Goal: Obtain resource: Obtain resource

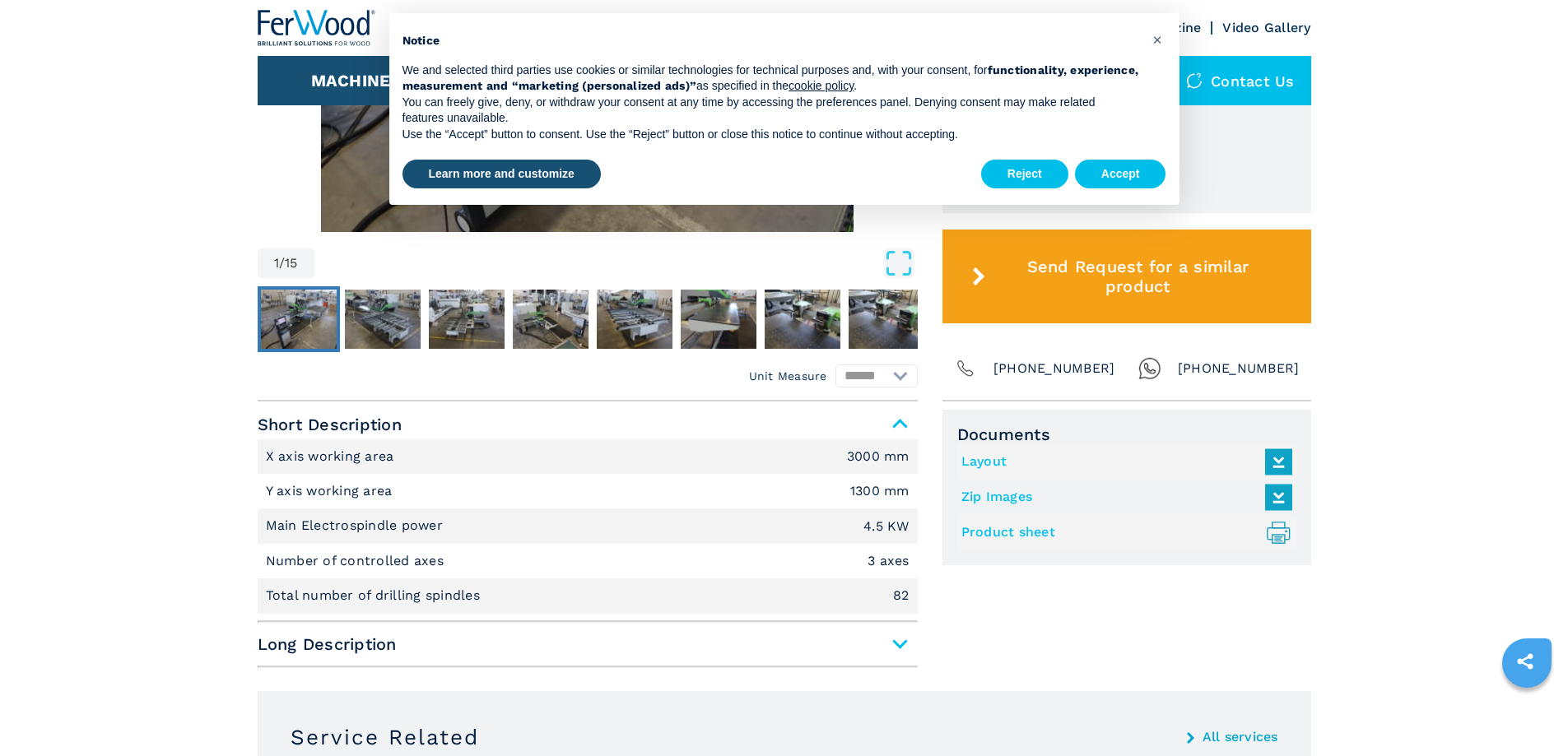
scroll to position [823, 0]
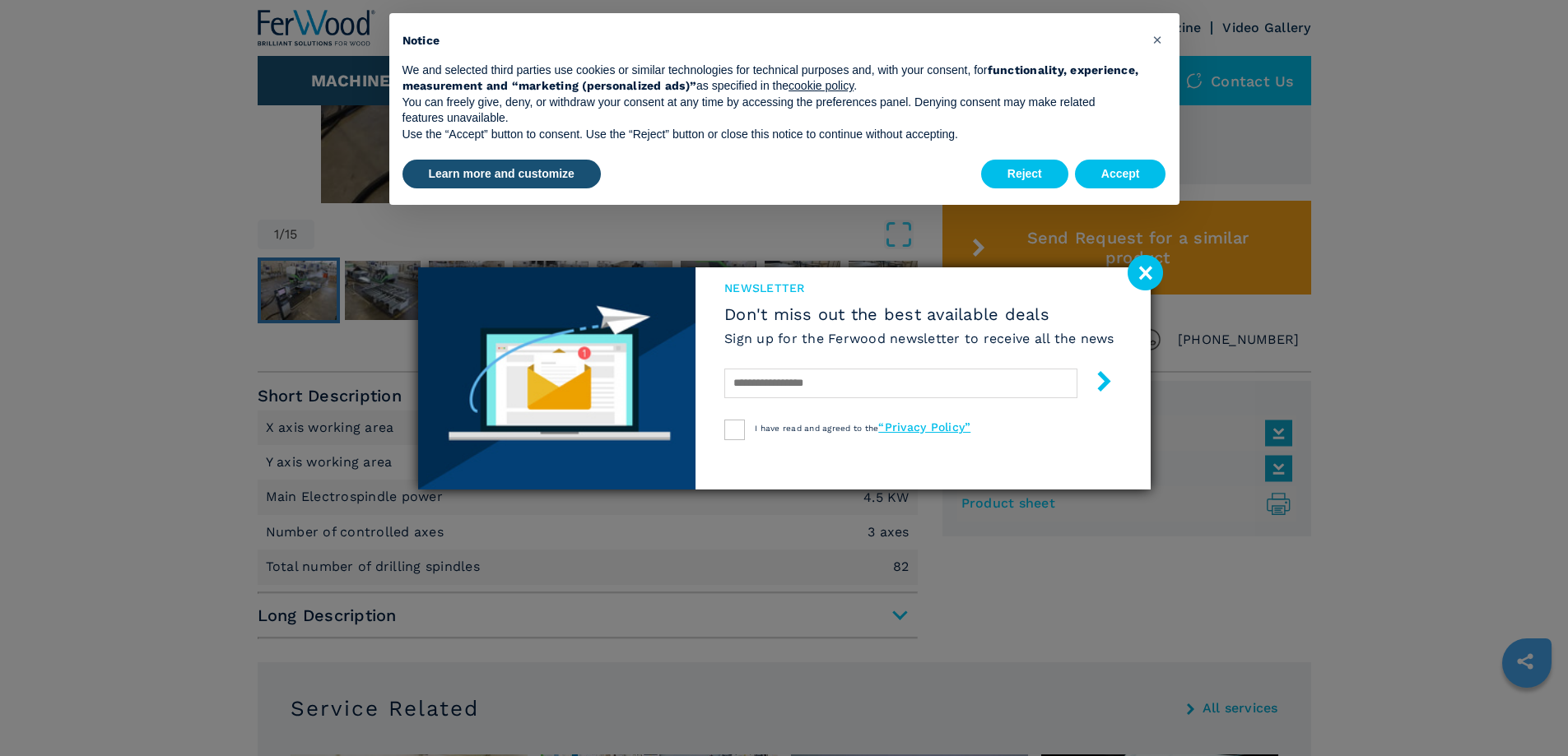
click at [1146, 273] on image at bounding box center [1144, 272] width 35 height 35
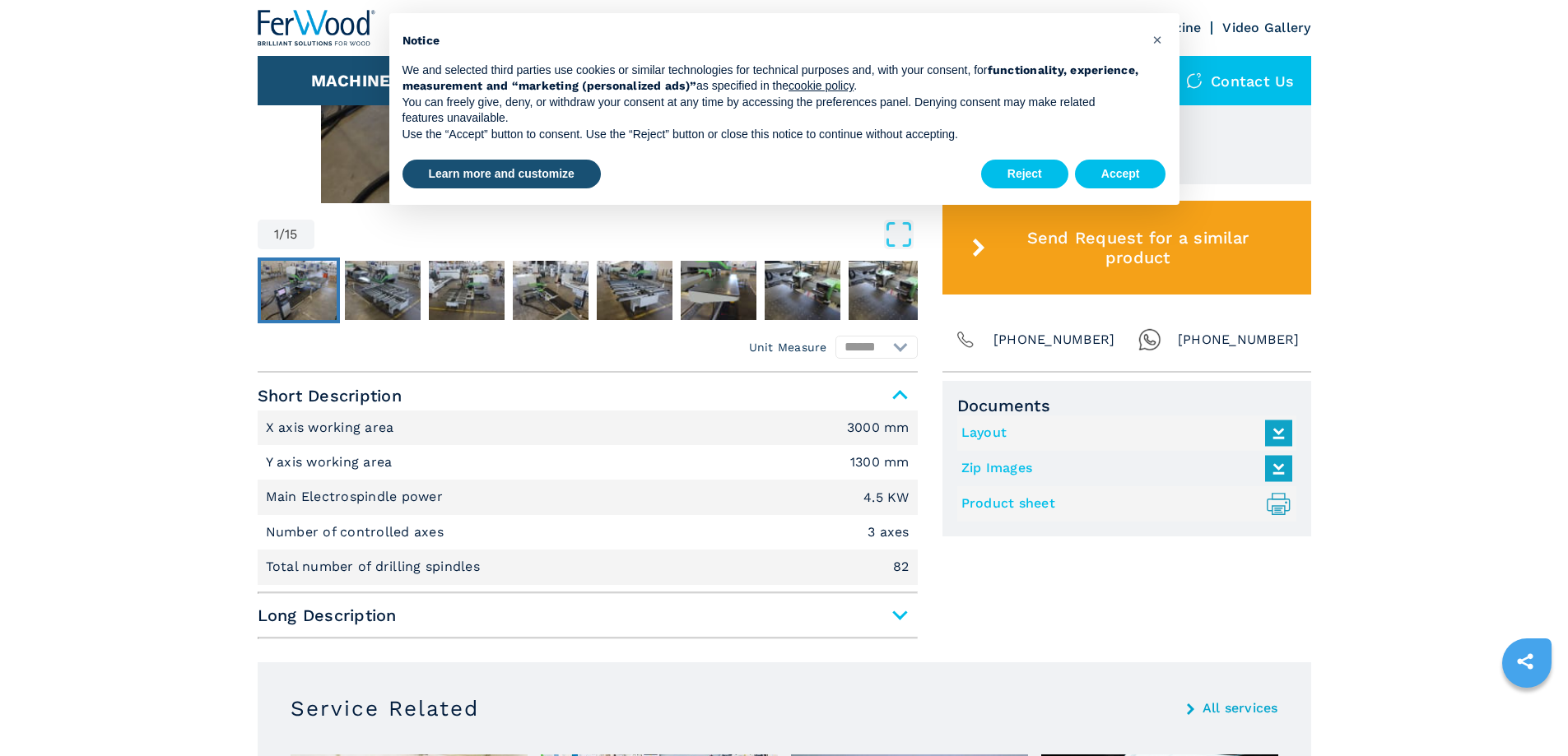
click at [896, 617] on span "Long Description" at bounding box center [587, 614] width 660 height 29
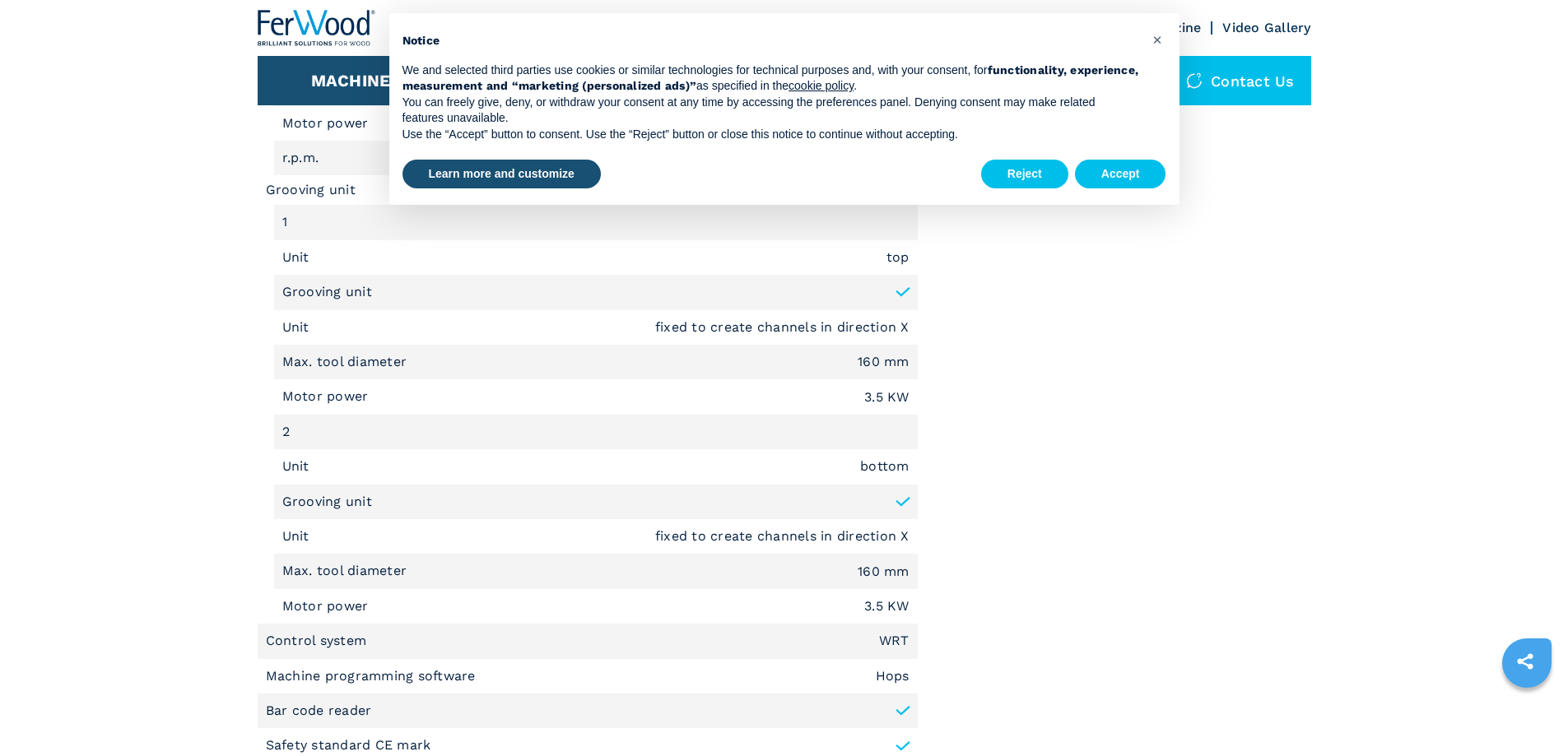
scroll to position [1974, 0]
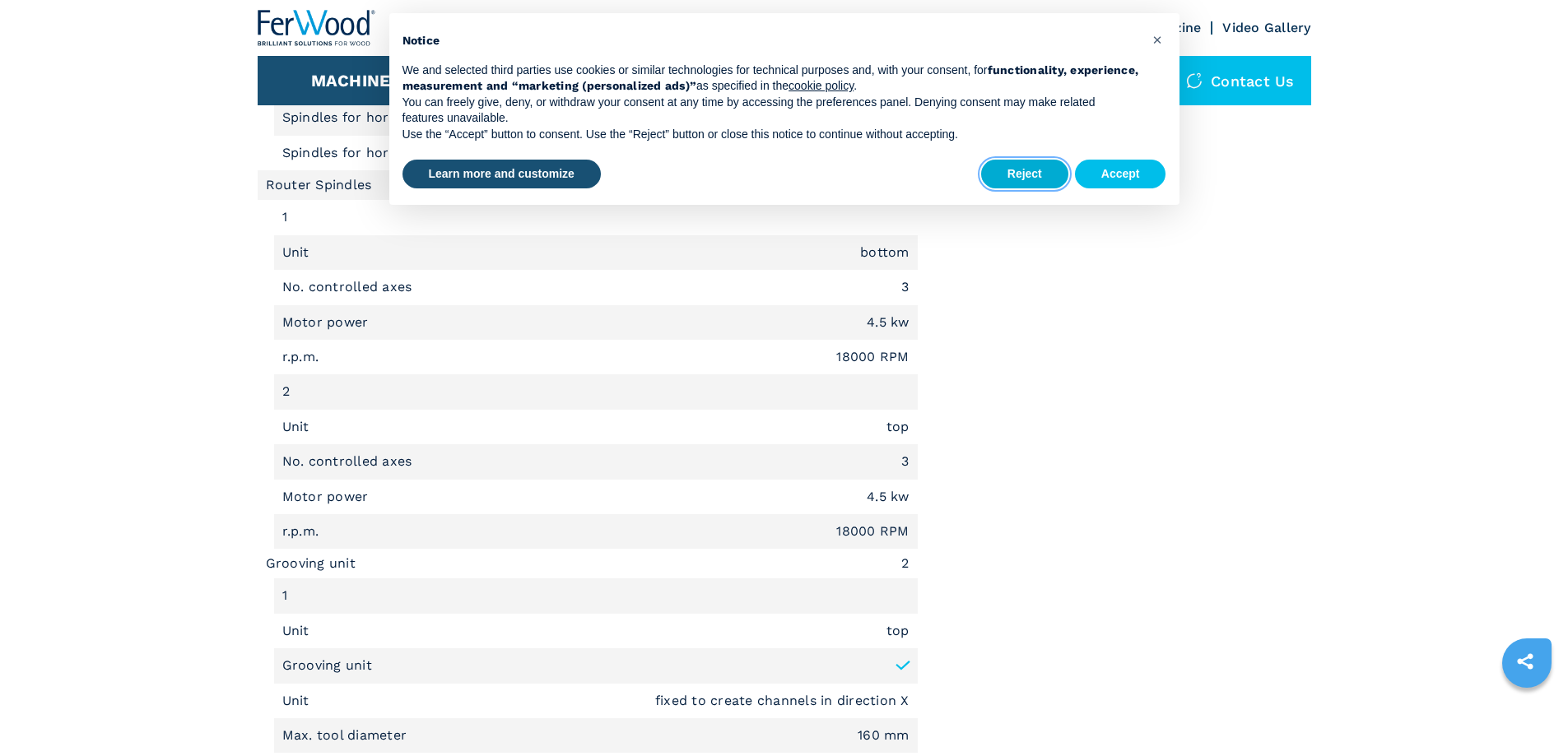
click at [1024, 178] on button "Reject" at bounding box center [1024, 174] width 87 height 29
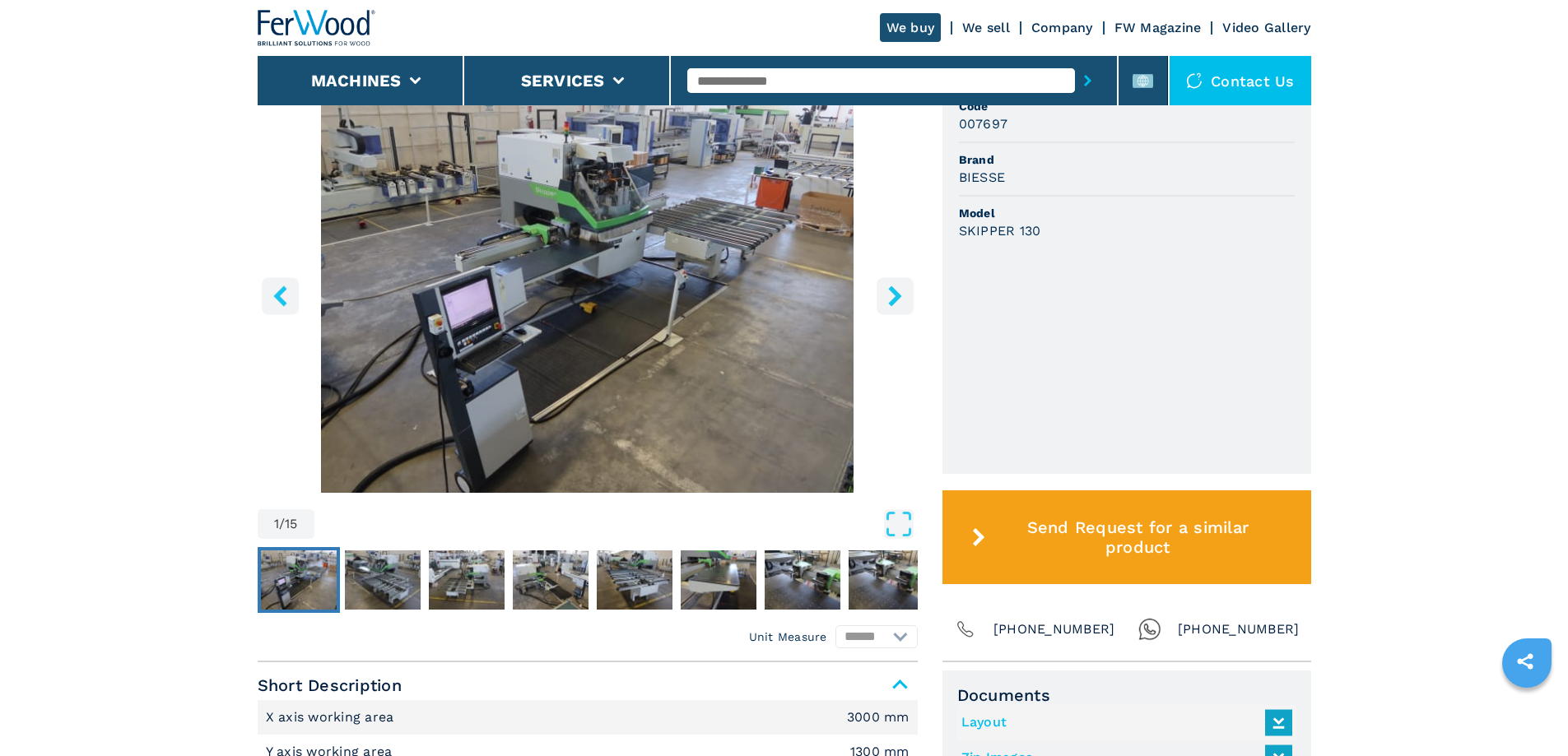
scroll to position [412, 0]
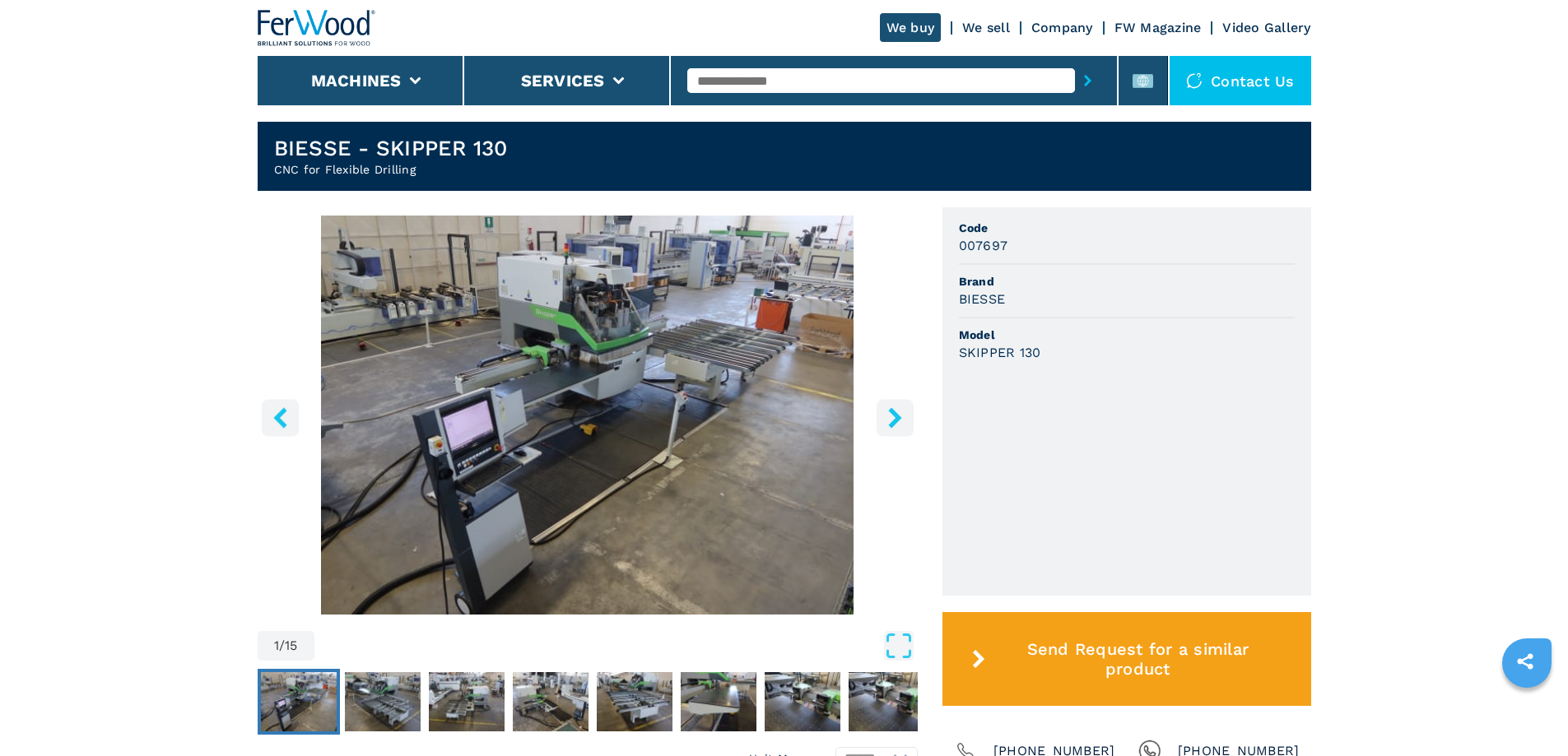
click at [890, 426] on icon "right-button" at bounding box center [895, 418] width 13 height 21
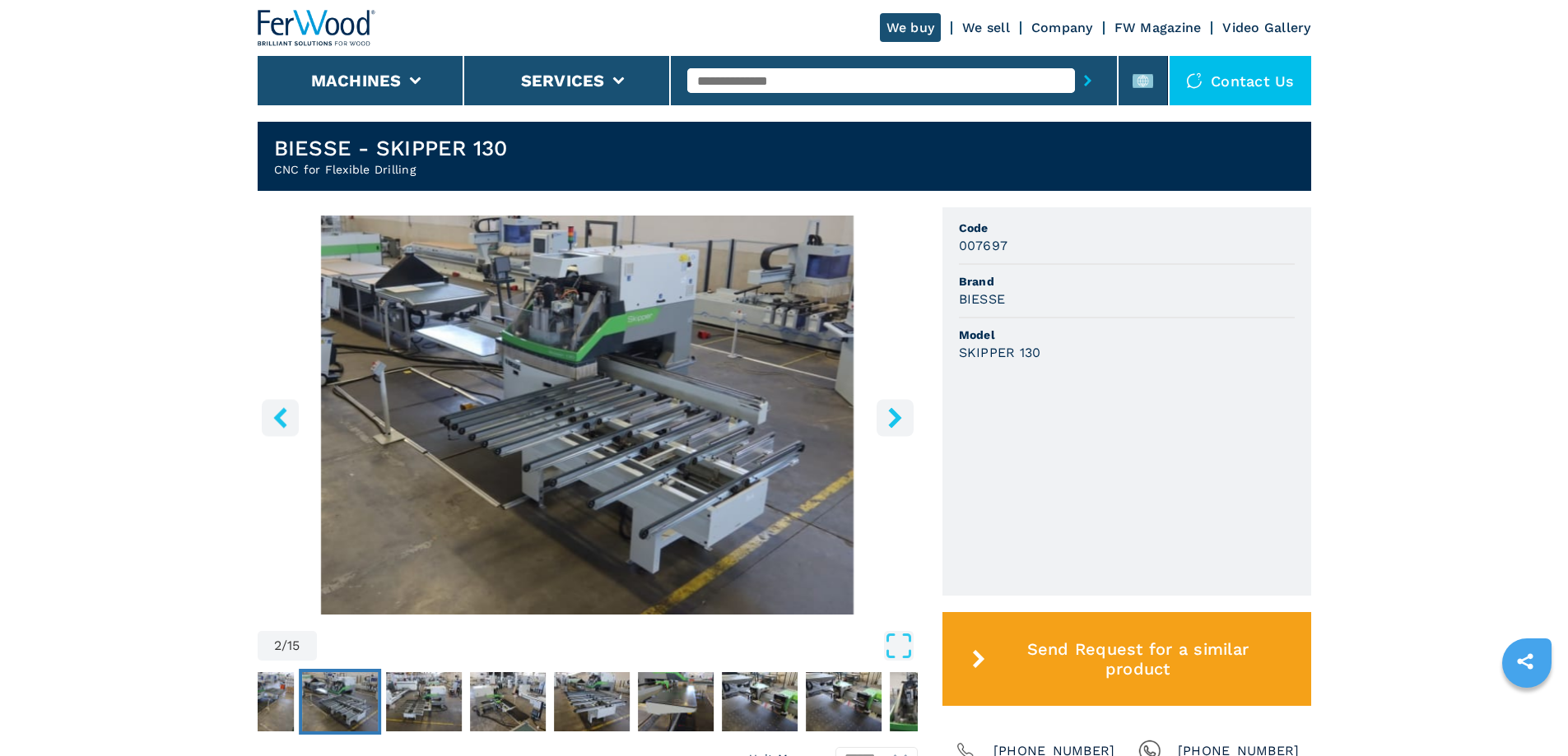
click at [890, 426] on icon "right-button" at bounding box center [895, 418] width 13 height 21
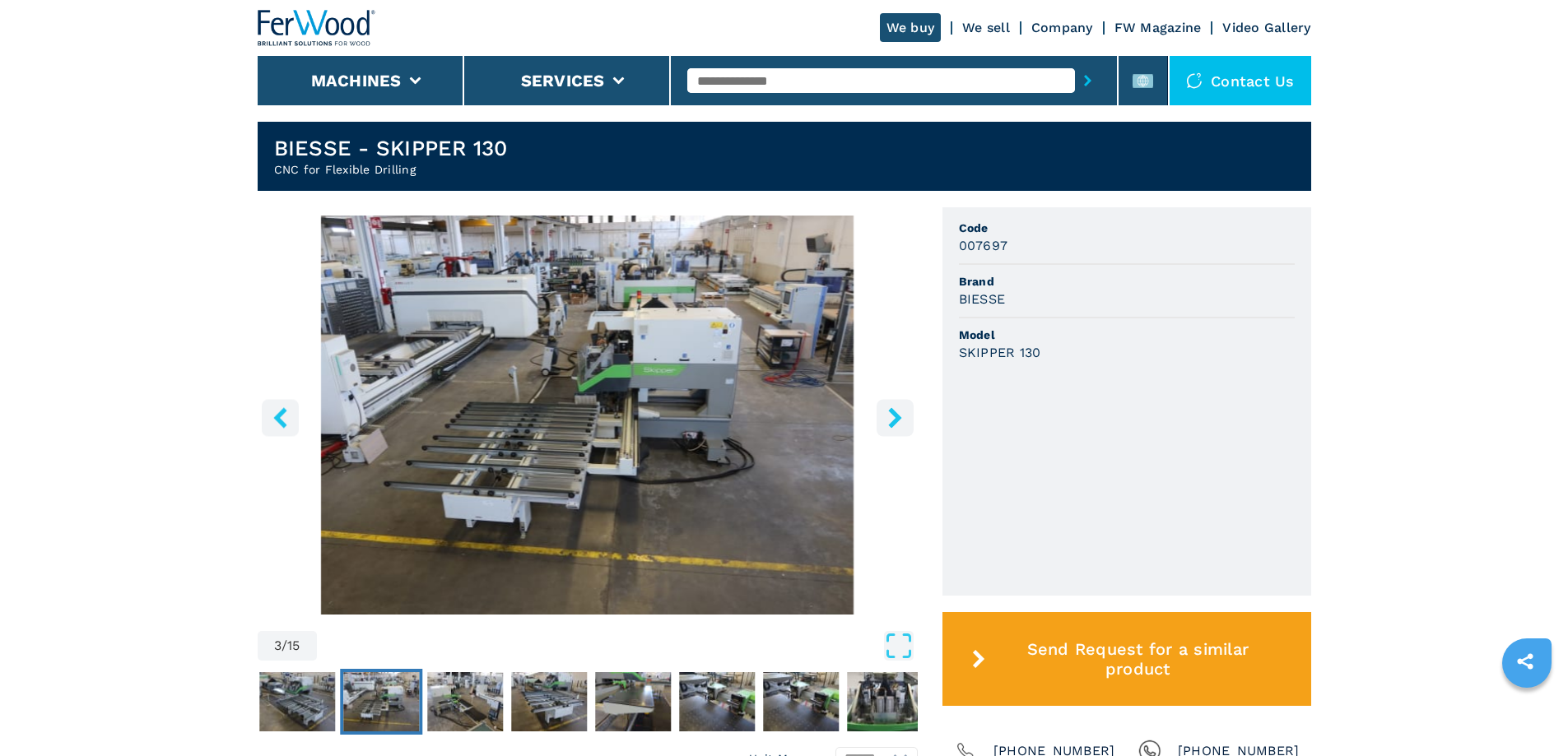
click at [890, 426] on icon "right-button" at bounding box center [895, 418] width 13 height 21
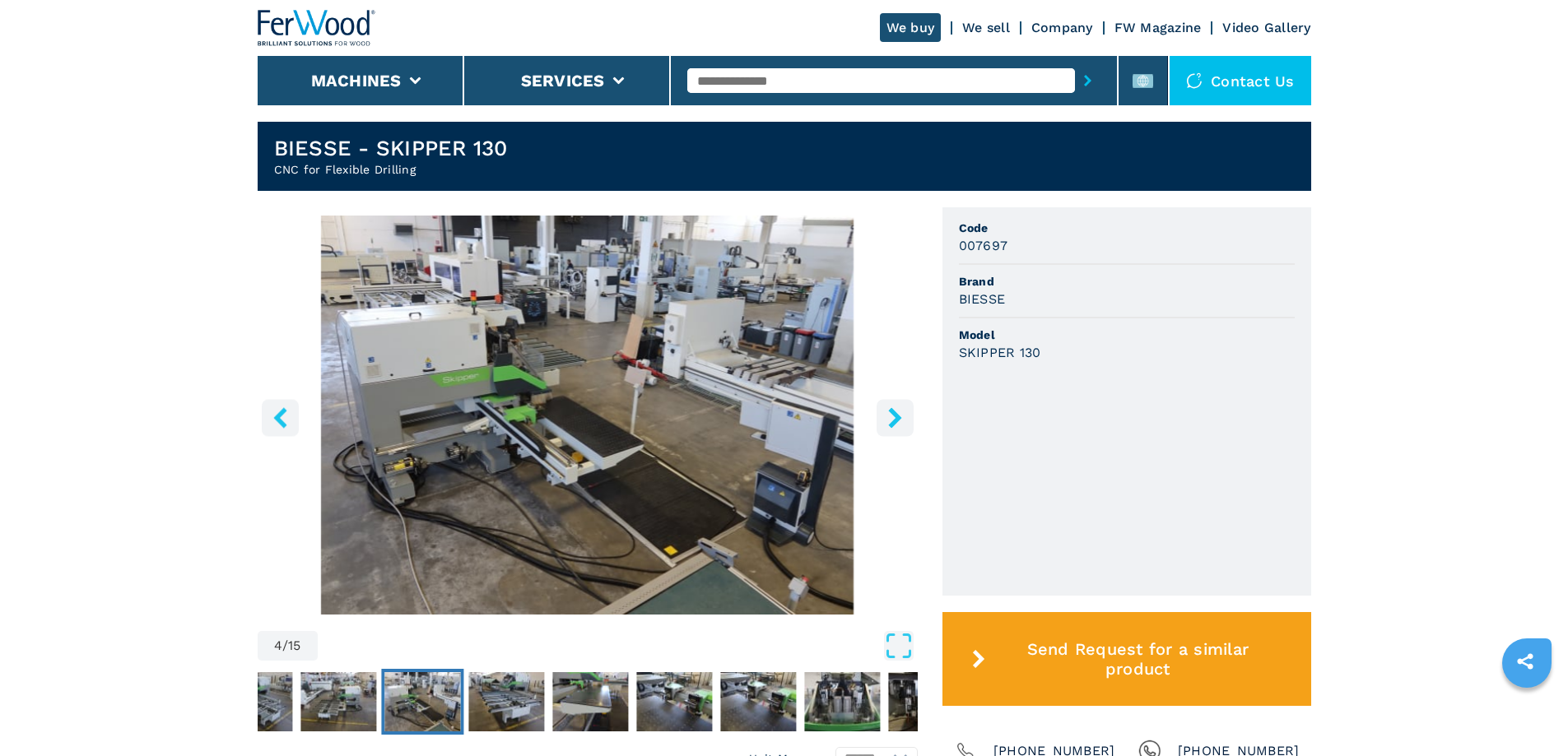
click at [890, 426] on icon "right-button" at bounding box center [895, 418] width 13 height 21
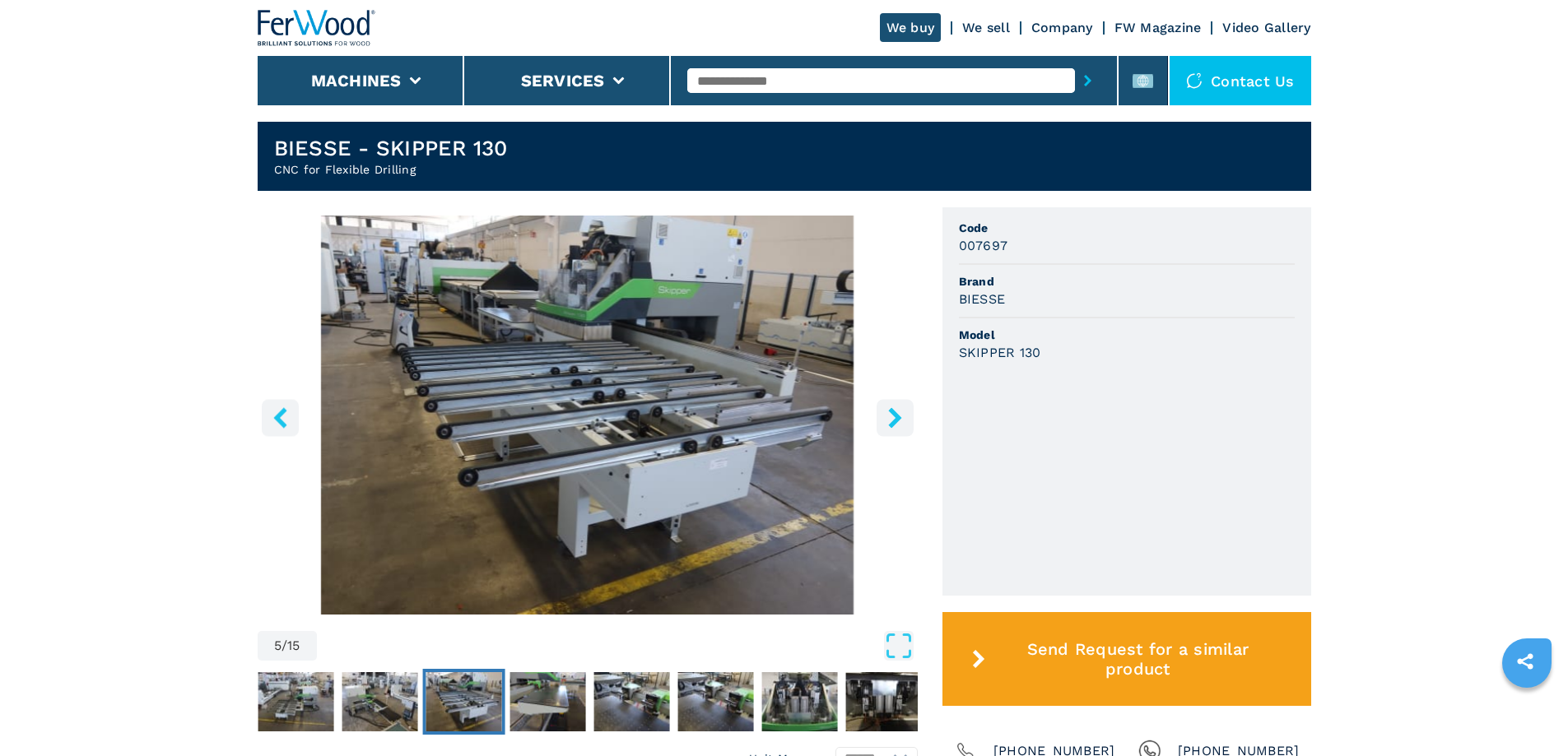
click at [890, 426] on icon "right-button" at bounding box center [895, 418] width 13 height 21
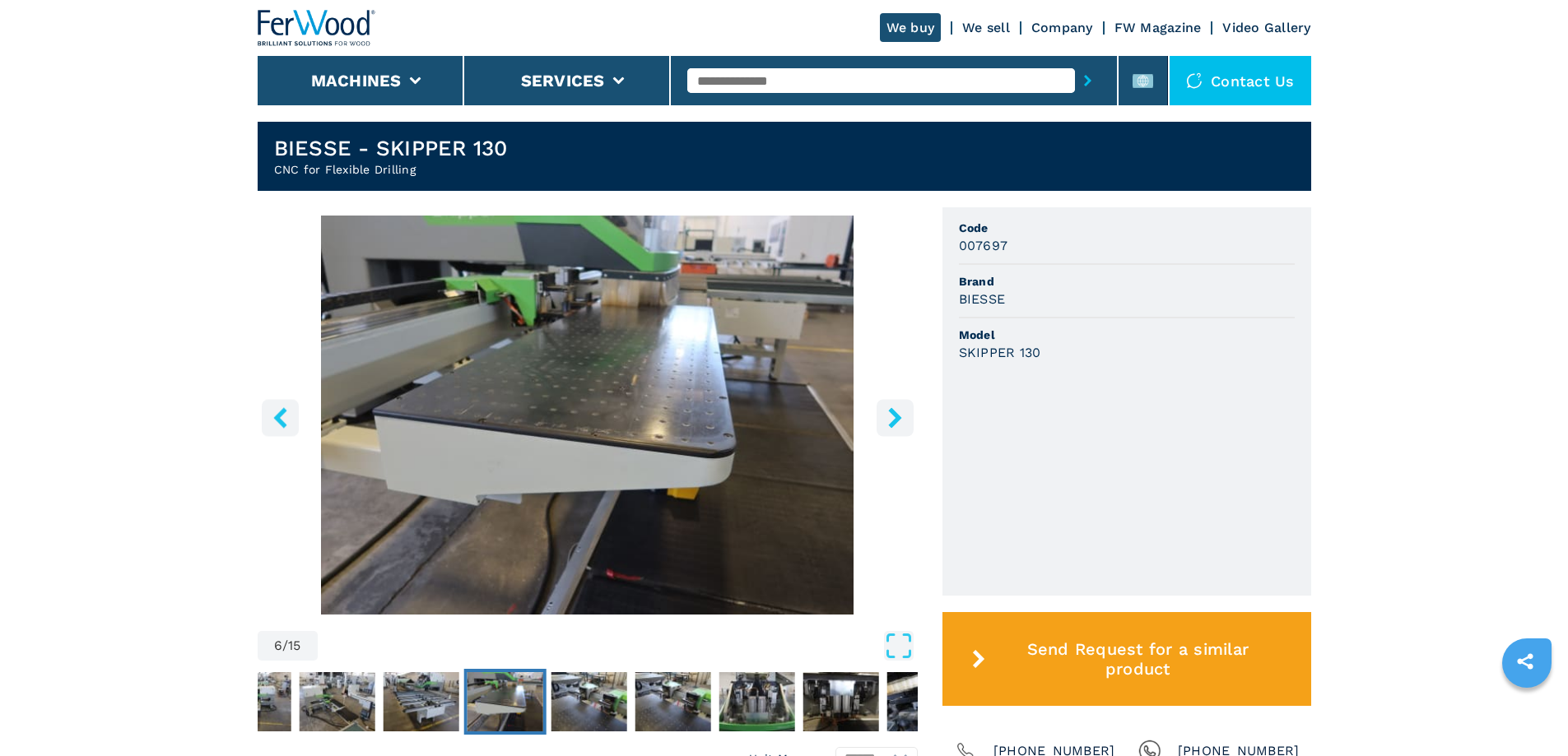
click at [890, 426] on icon "right-button" at bounding box center [895, 418] width 13 height 21
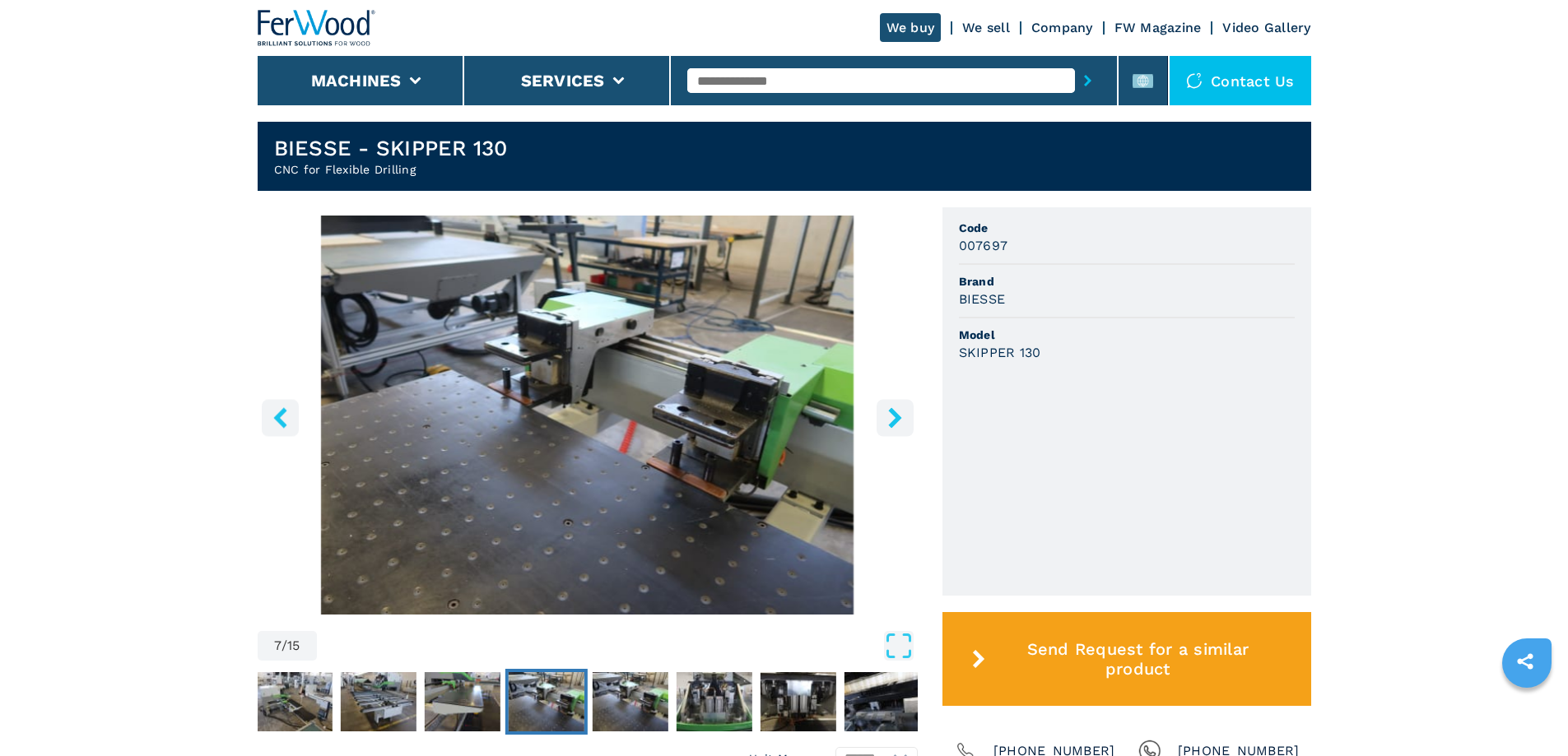
click at [890, 426] on icon "right-button" at bounding box center [895, 418] width 13 height 21
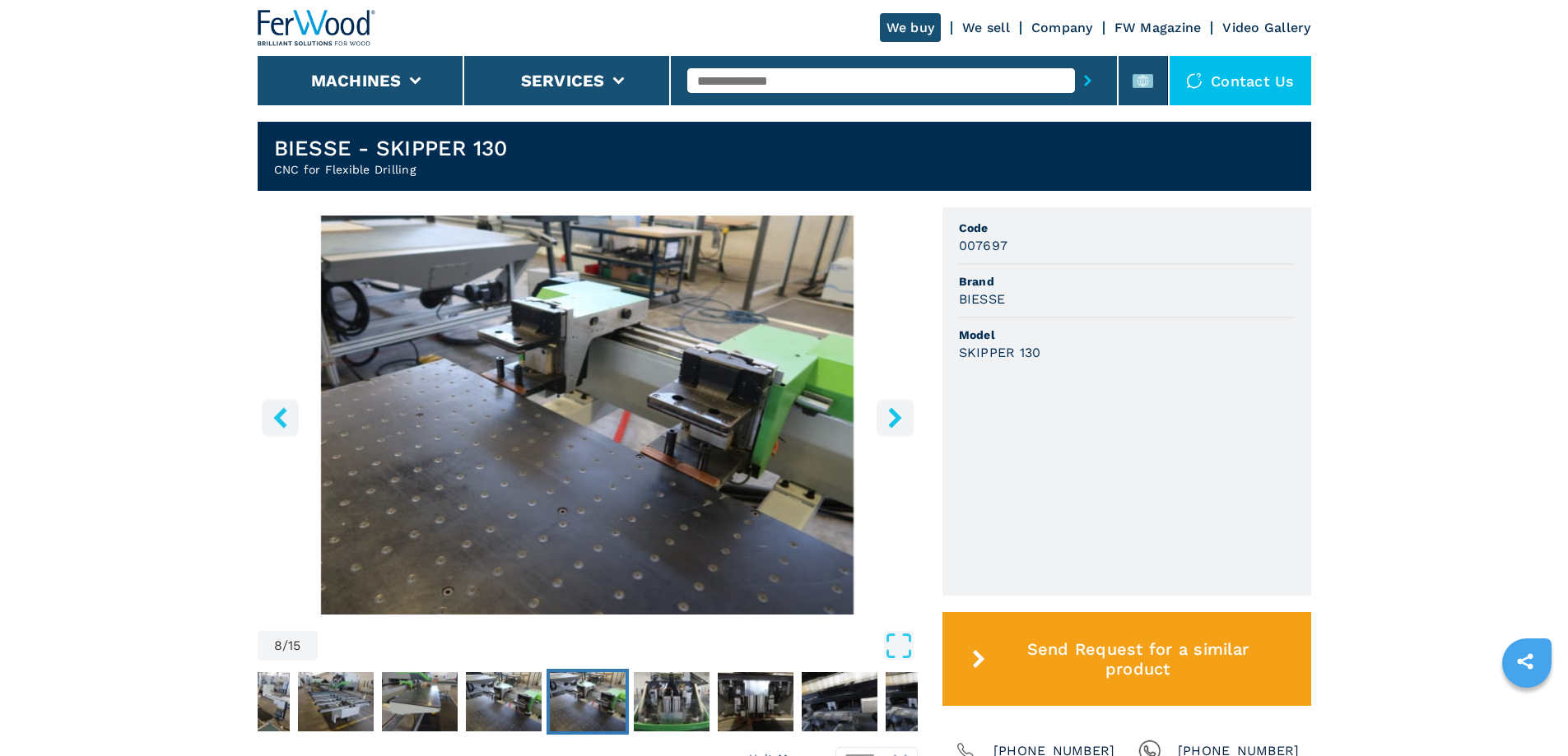
click at [890, 426] on icon "right-button" at bounding box center [895, 418] width 13 height 21
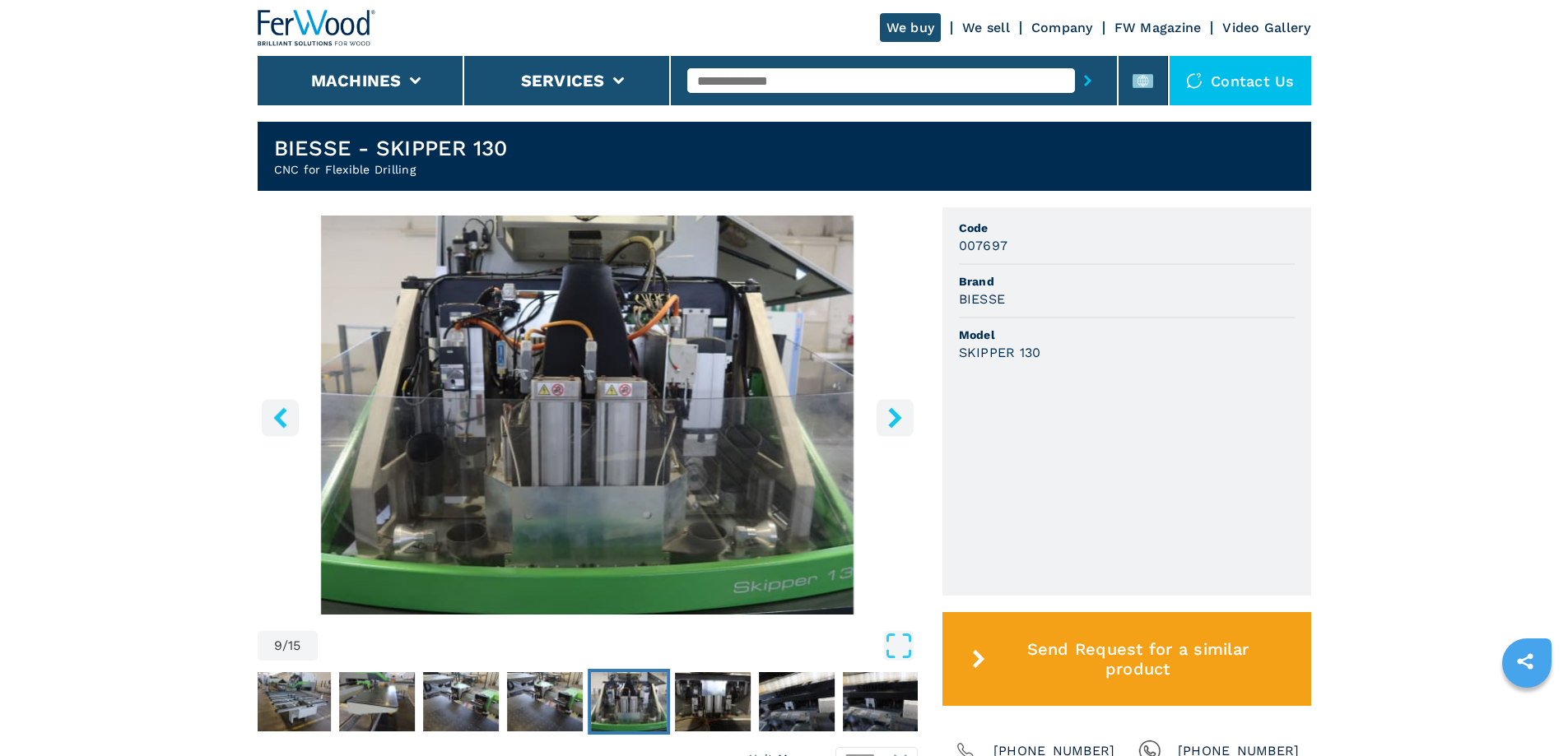
click at [890, 426] on icon "right-button" at bounding box center [895, 418] width 13 height 21
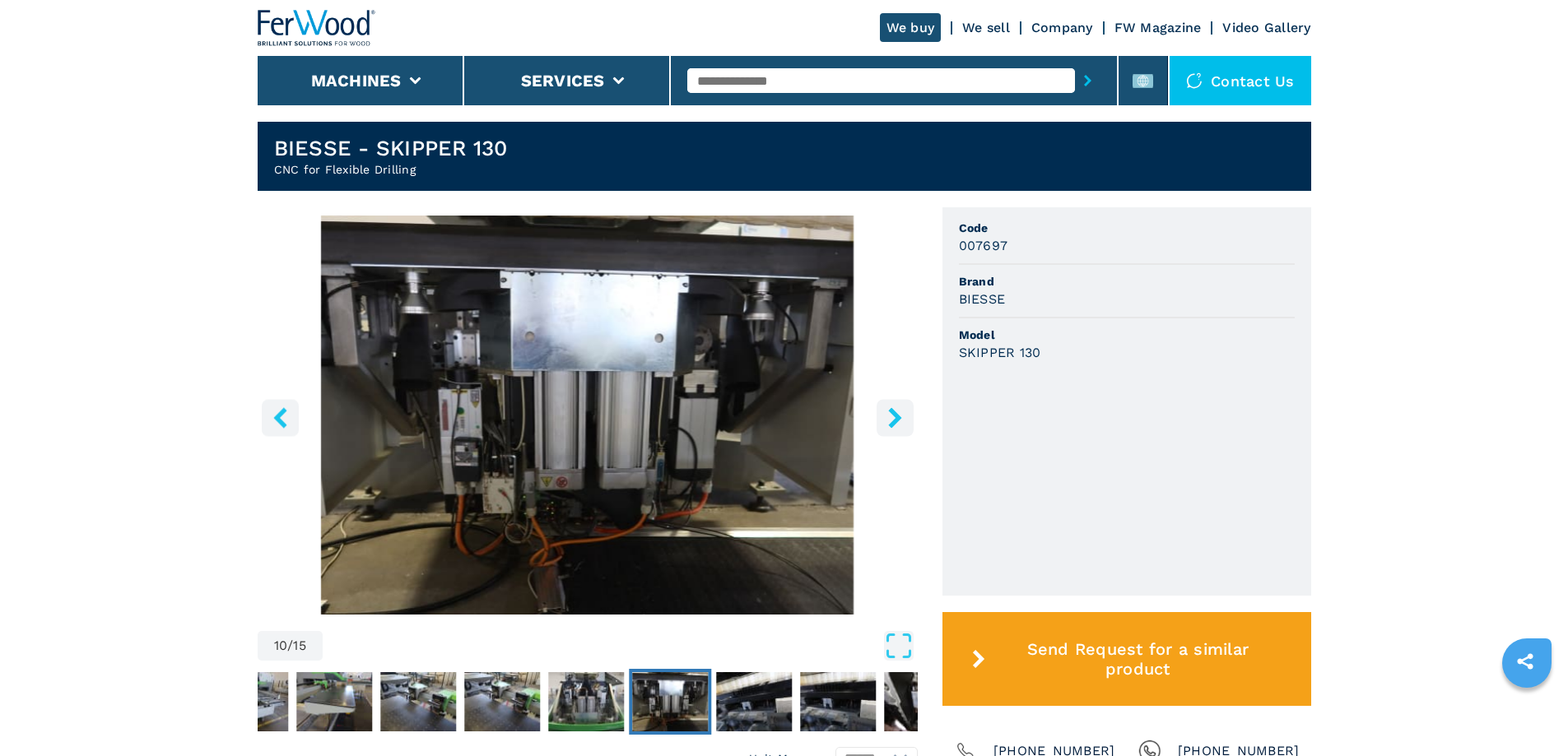
click at [890, 426] on icon "right-button" at bounding box center [895, 418] width 13 height 21
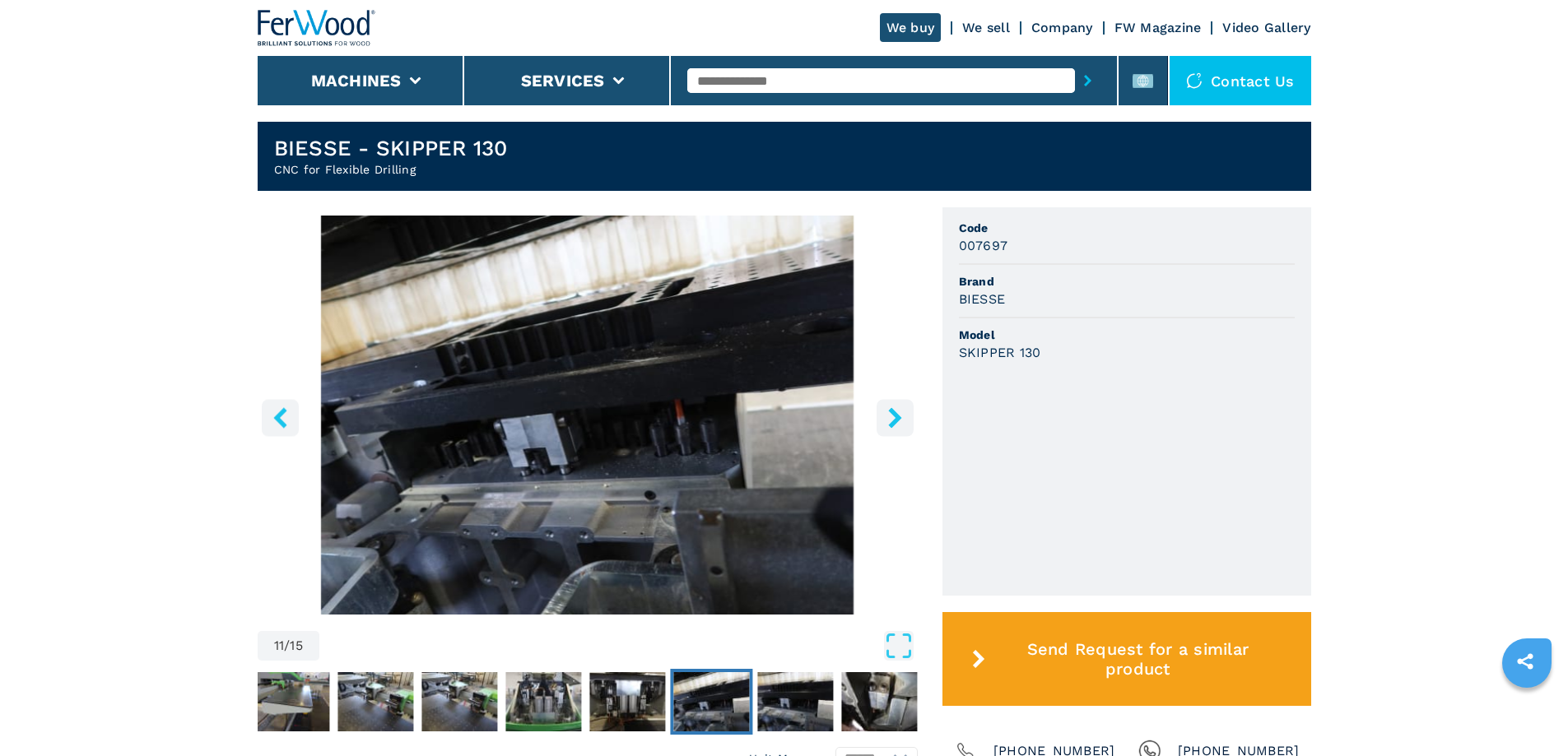
click at [890, 426] on icon "right-button" at bounding box center [895, 418] width 13 height 21
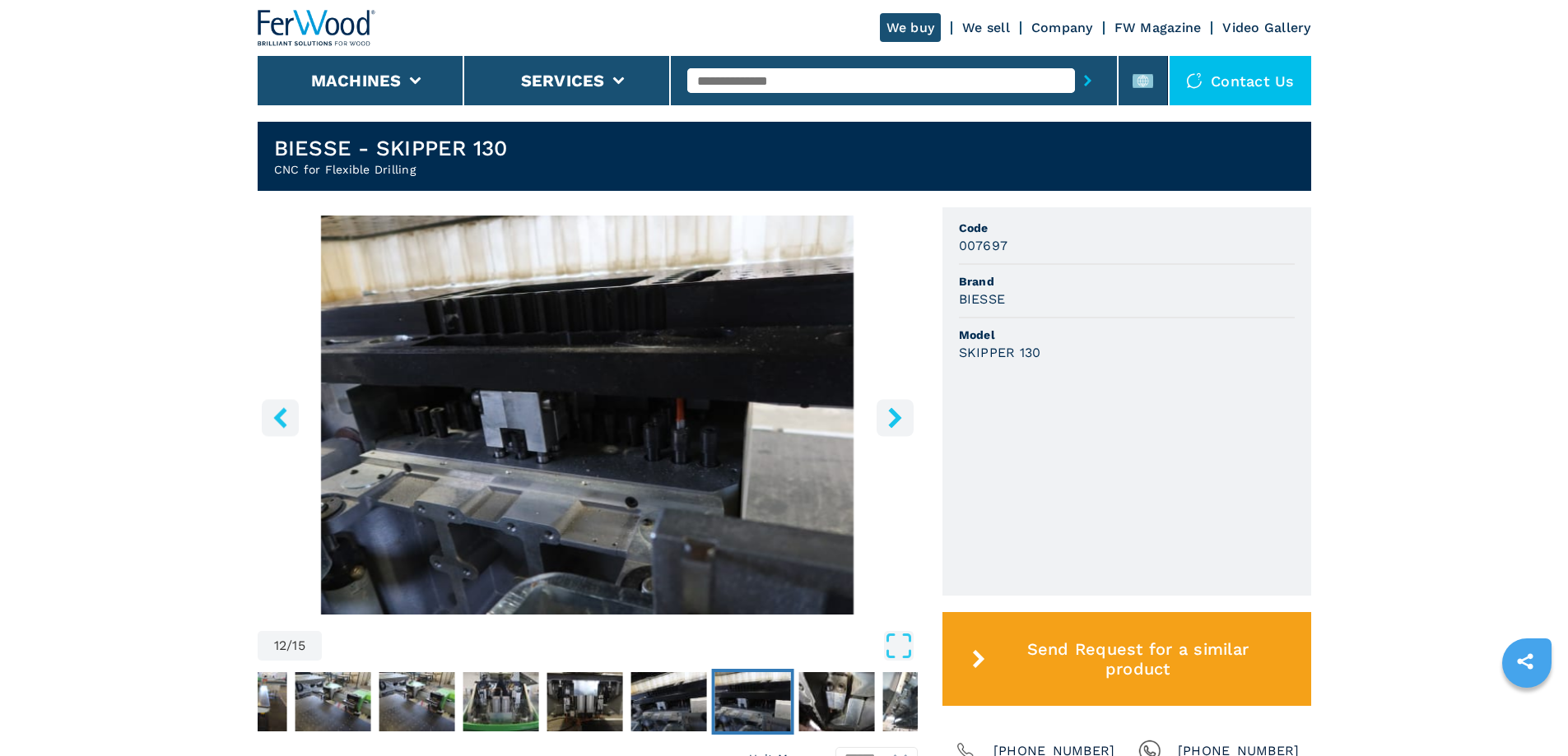
click at [890, 426] on icon "right-button" at bounding box center [895, 418] width 13 height 21
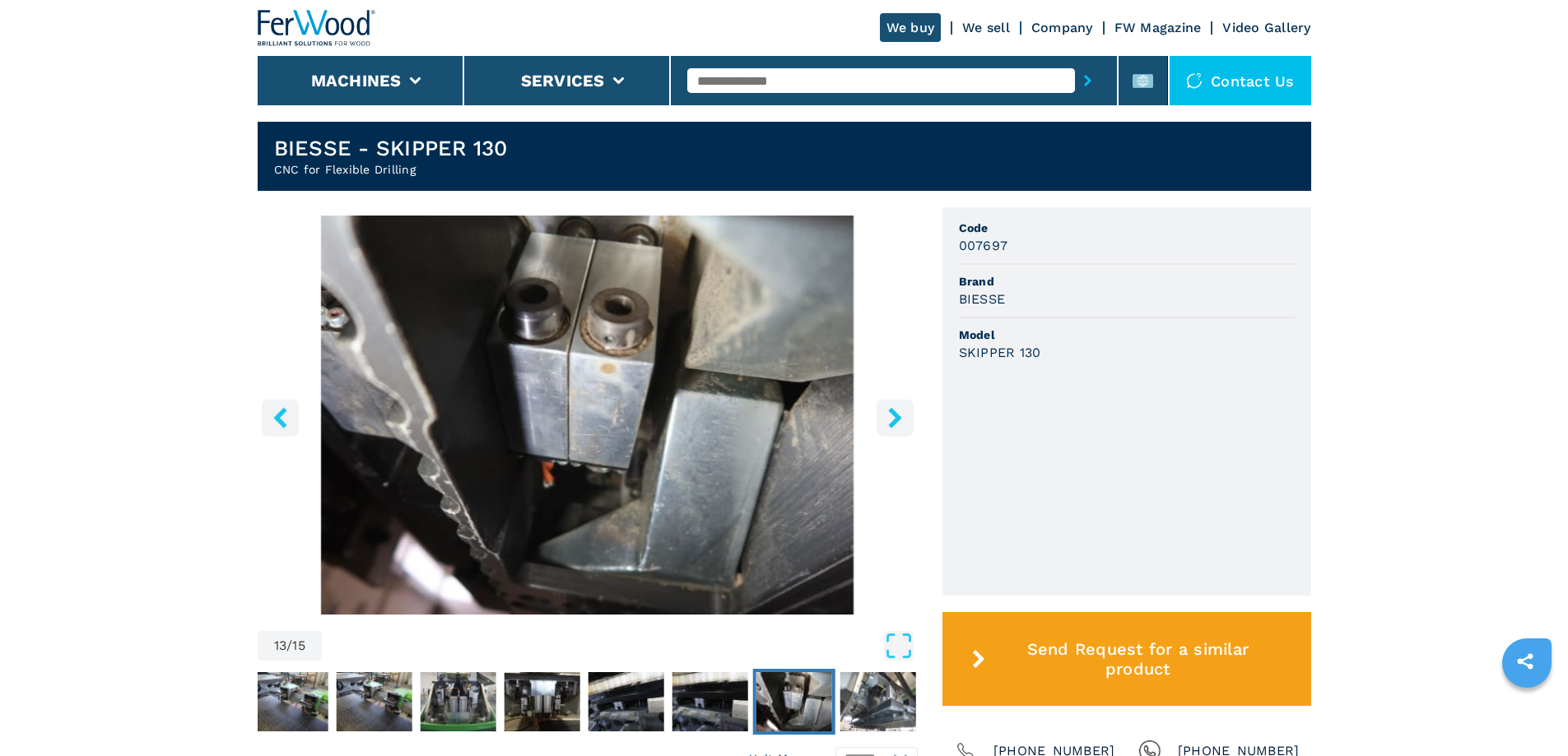
click at [890, 426] on icon "right-button" at bounding box center [895, 418] width 13 height 21
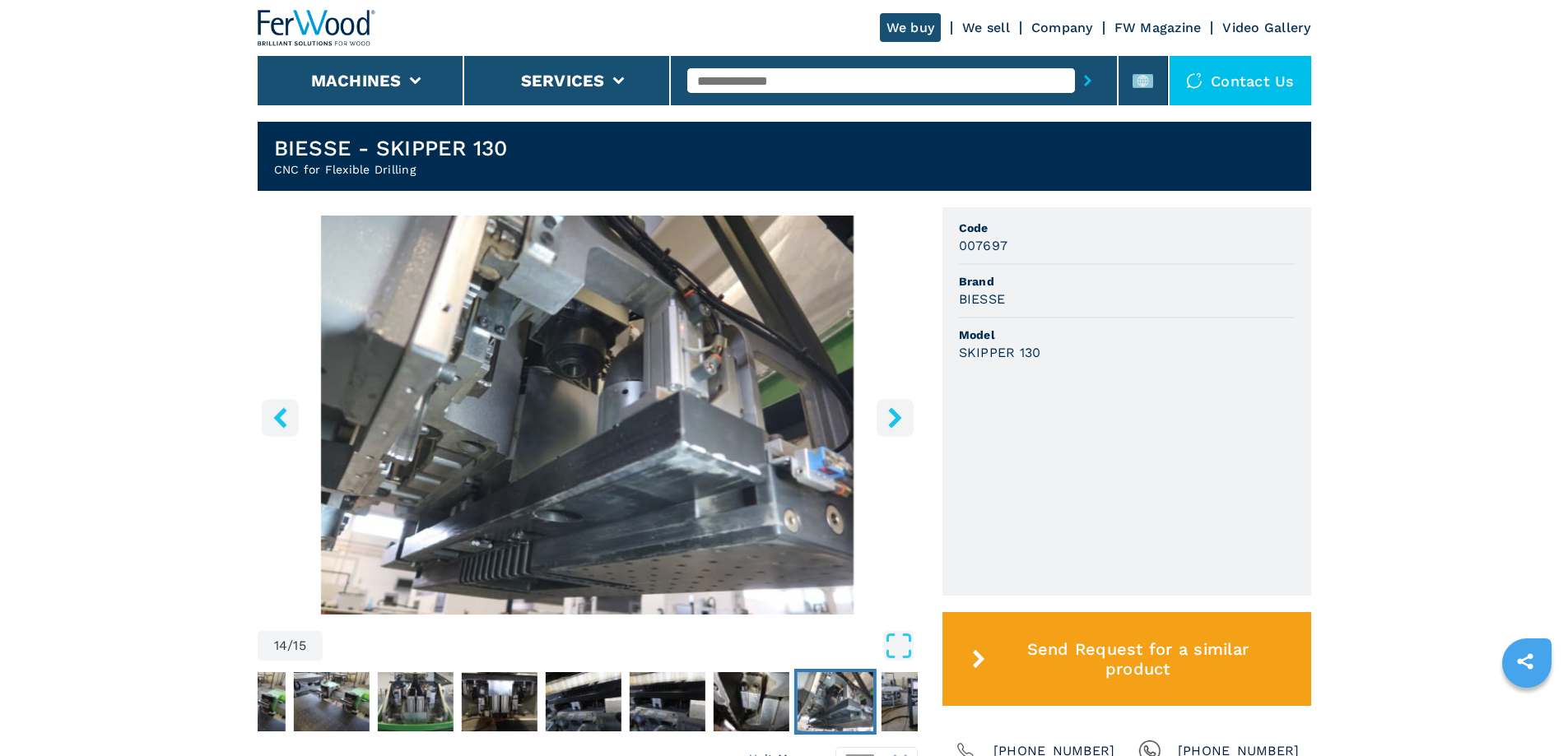
click at [890, 426] on icon "right-button" at bounding box center [895, 418] width 13 height 21
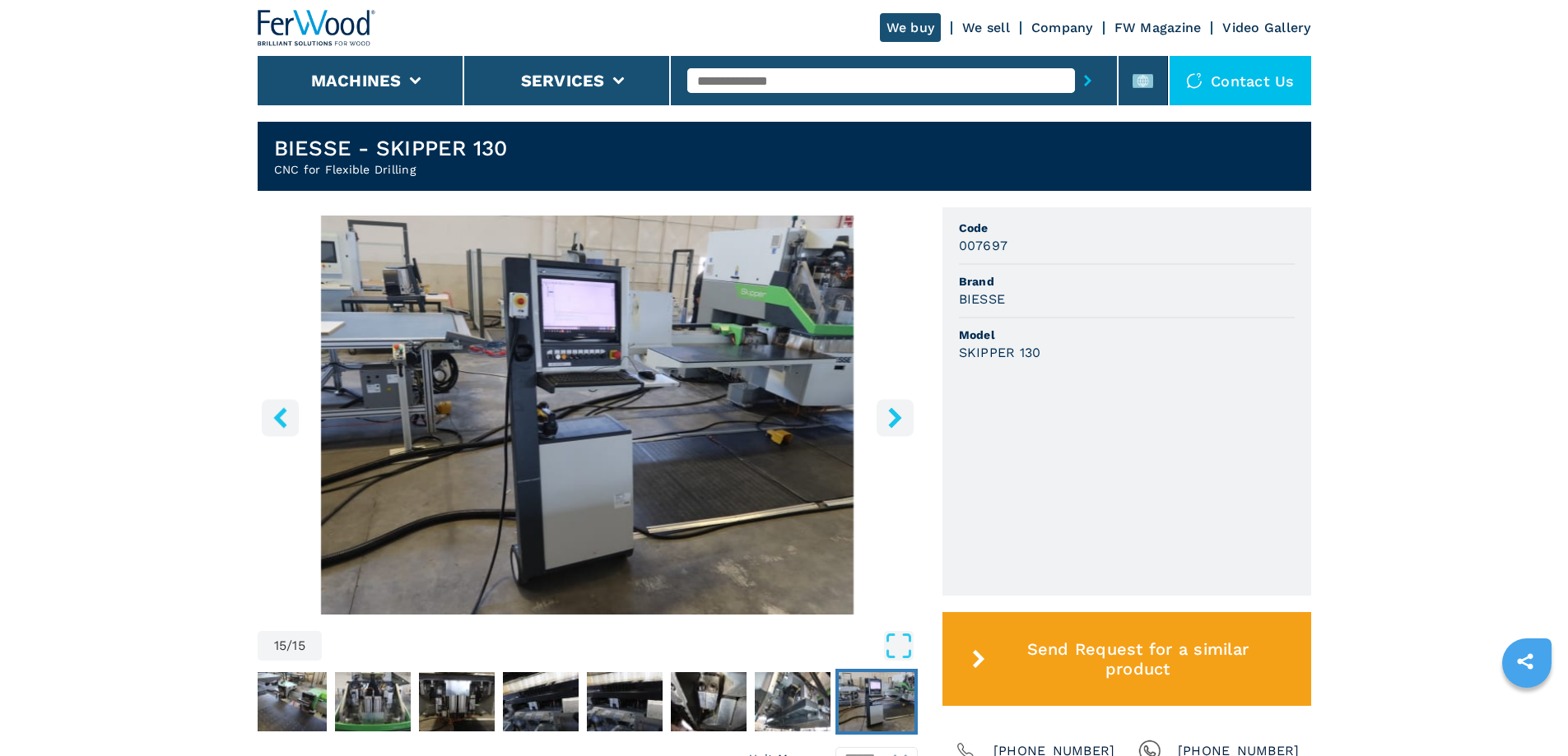
click at [890, 426] on icon "right-button" at bounding box center [895, 418] width 13 height 21
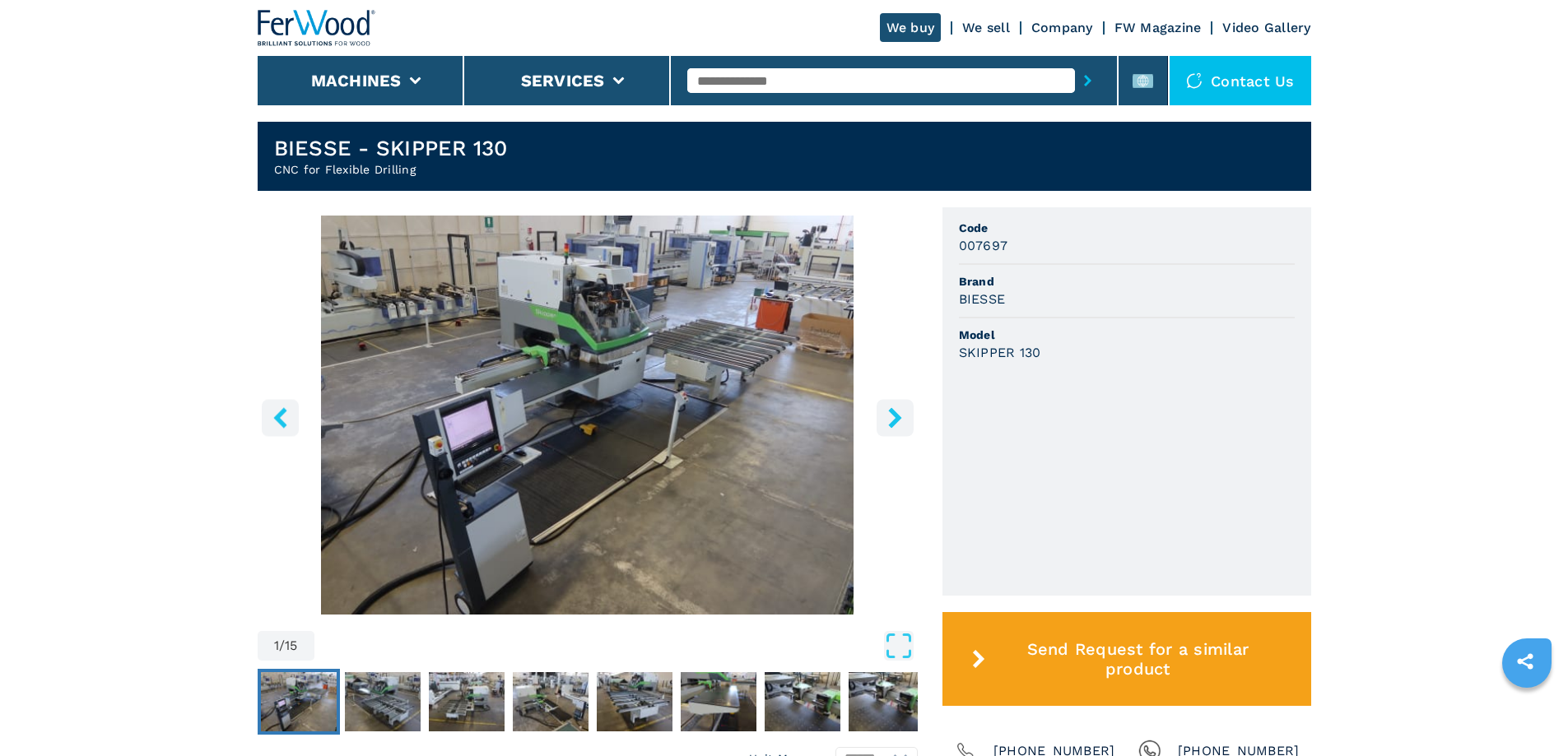
click at [890, 426] on icon "right-button" at bounding box center [895, 418] width 13 height 21
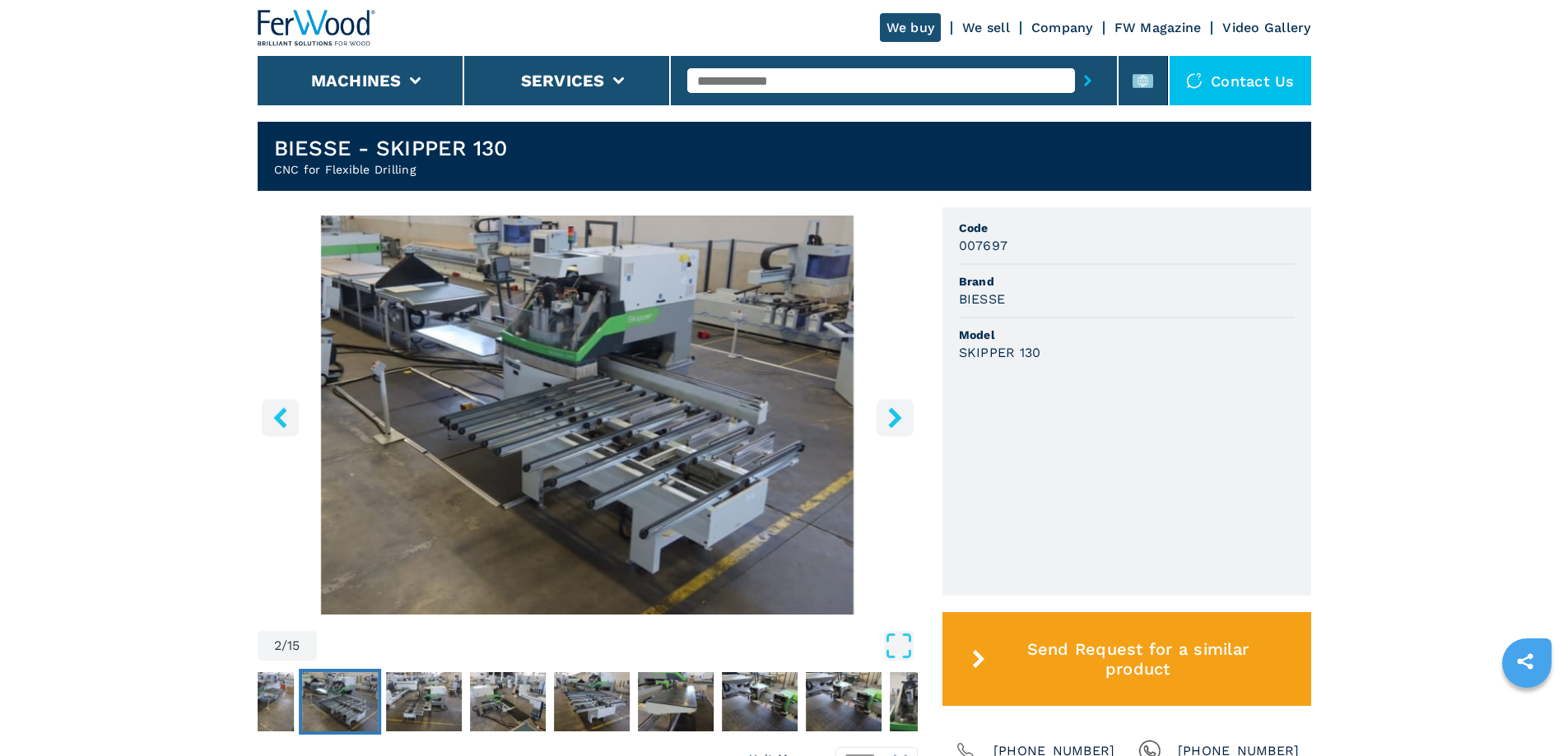
click at [893, 426] on icon "right-button" at bounding box center [895, 418] width 13 height 21
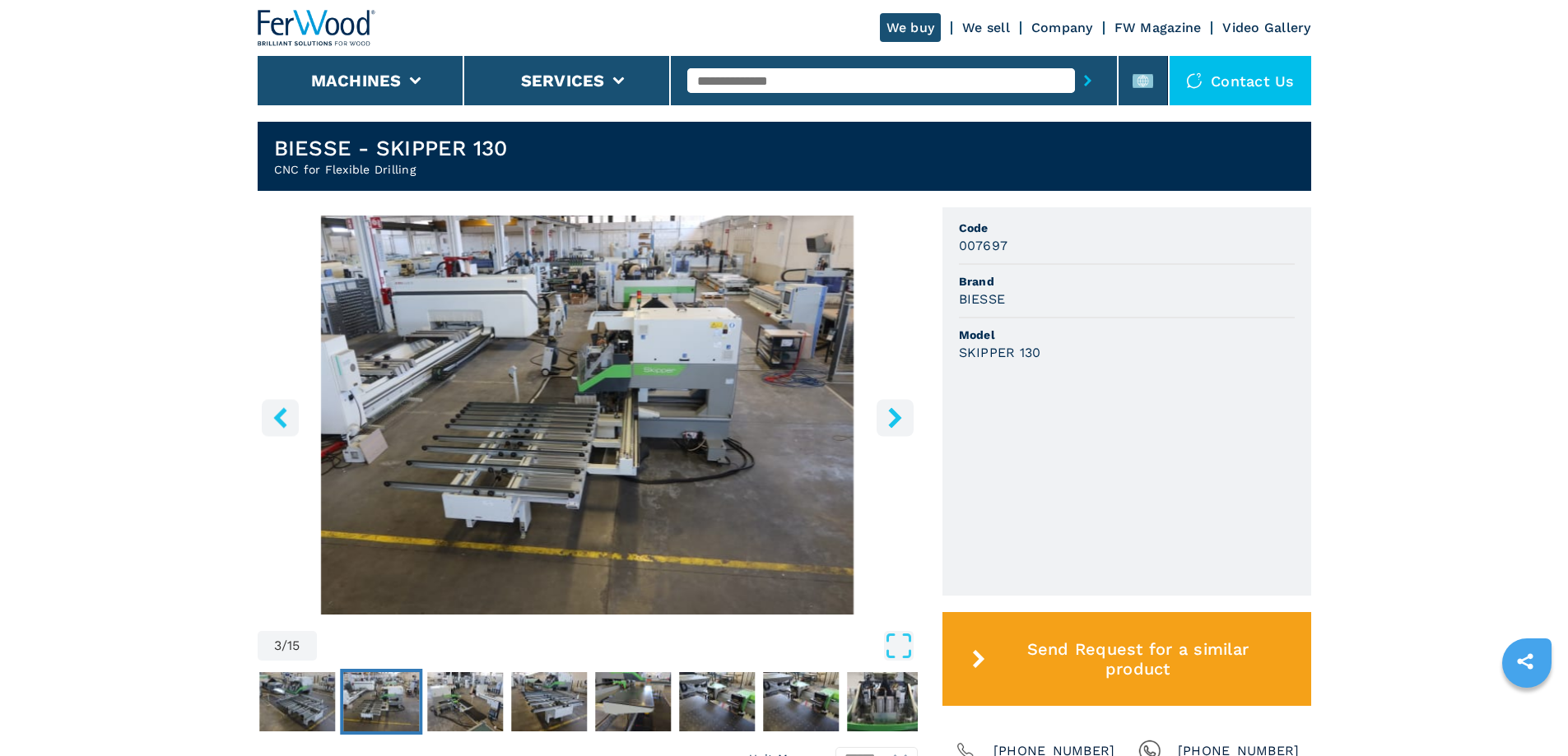
click at [893, 426] on icon "right-button" at bounding box center [895, 418] width 13 height 21
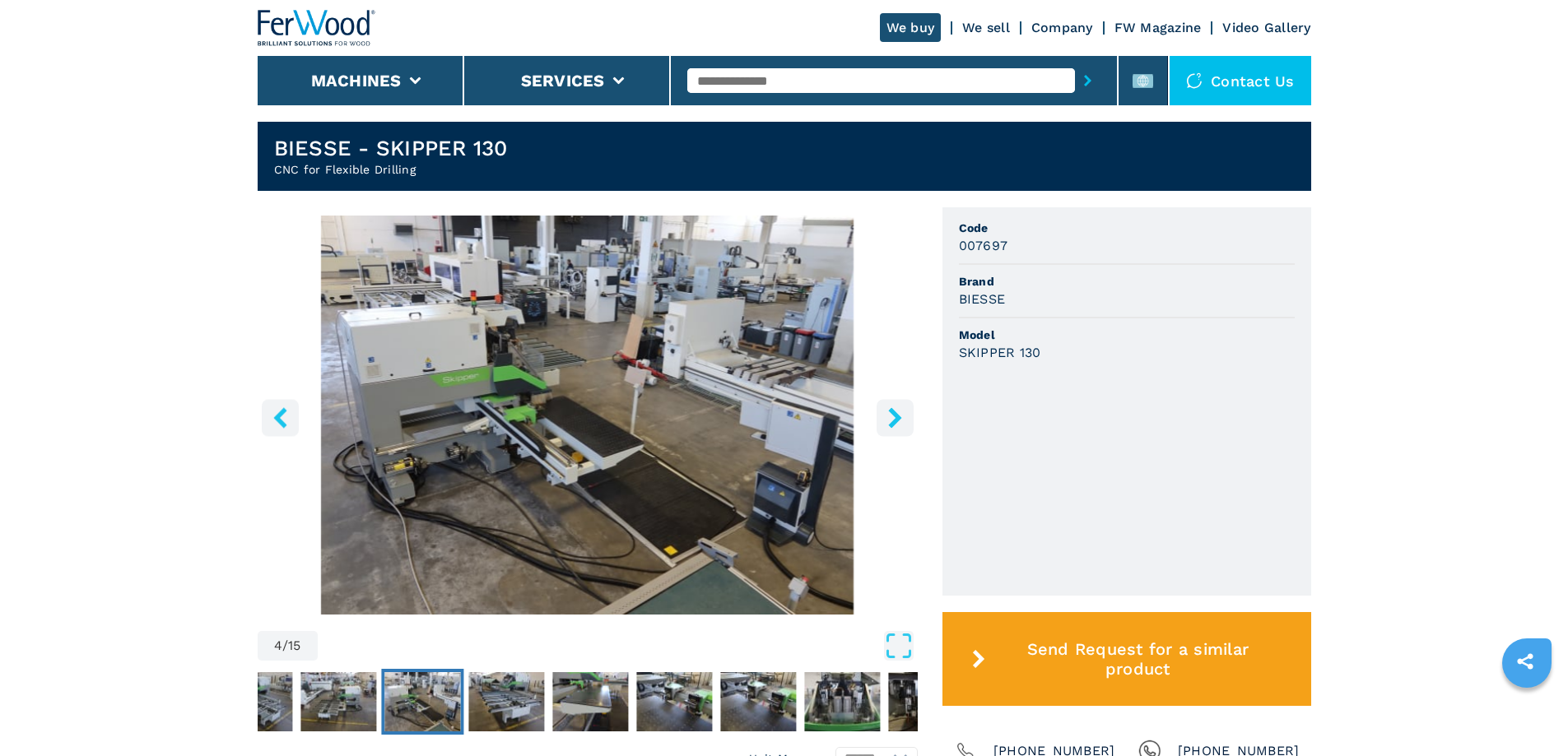
click at [893, 426] on icon "right-button" at bounding box center [895, 418] width 13 height 21
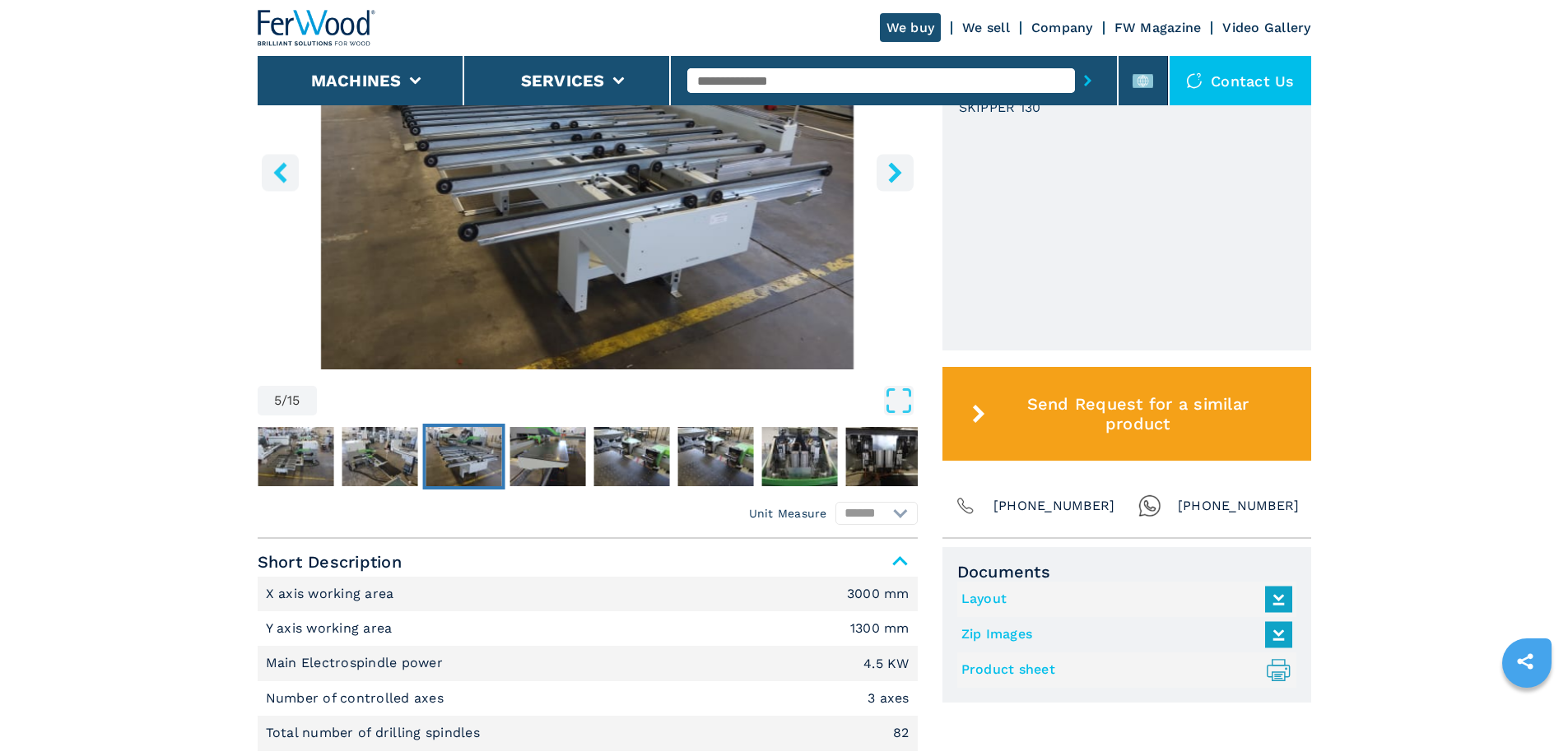
scroll to position [658, 0]
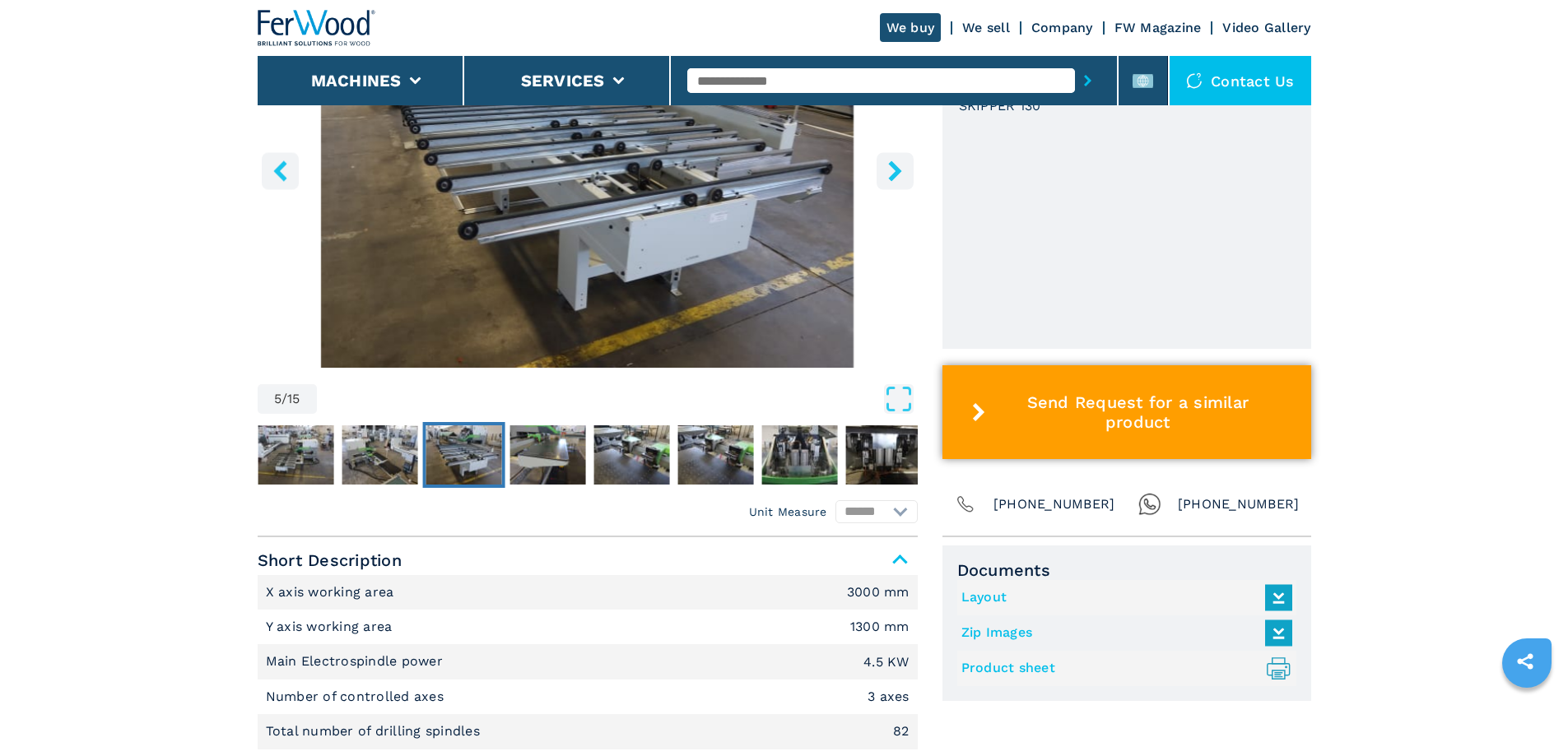
click at [1077, 439] on button "Send Request for a similar product" at bounding box center [1126, 412] width 369 height 93
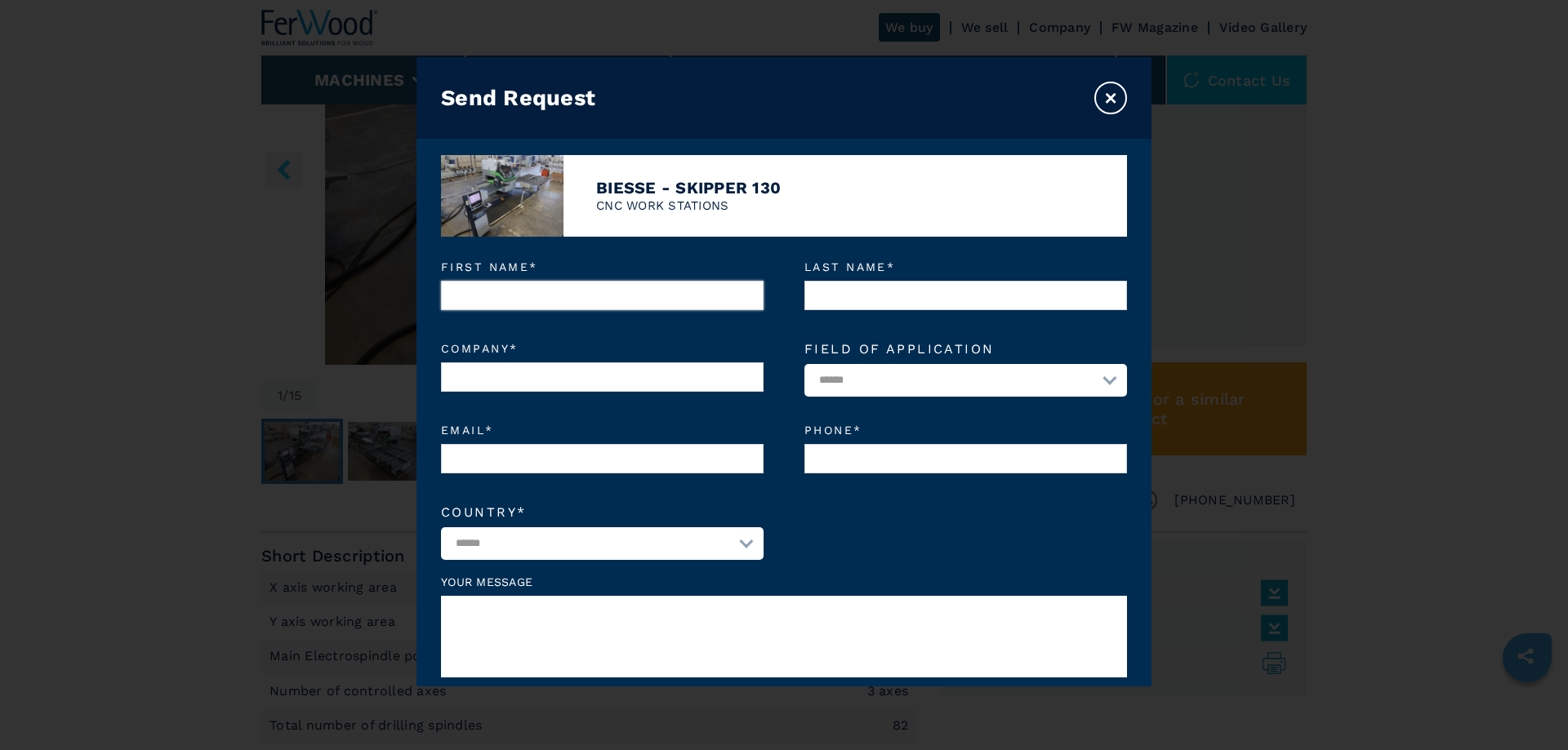
click at [629, 302] on input "First name *" at bounding box center [602, 295] width 322 height 29
click at [1103, 97] on button "×" at bounding box center [1110, 97] width 33 height 33
